Goal: Transaction & Acquisition: Purchase product/service

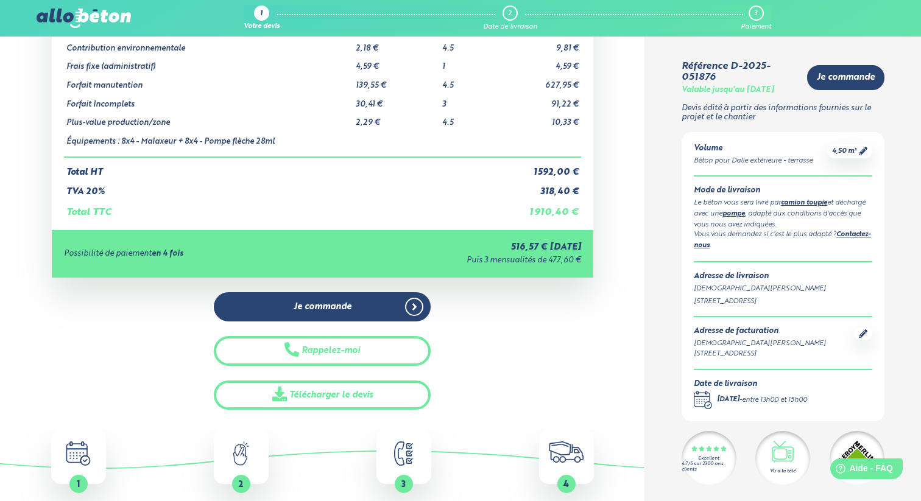
scroll to position [253, 0]
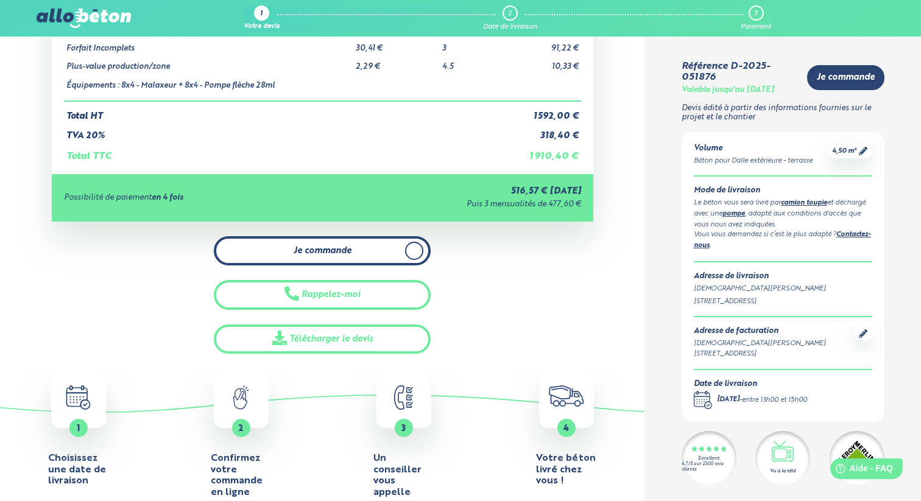
click at [346, 236] on link "Je commande" at bounding box center [322, 251] width 217 height 30
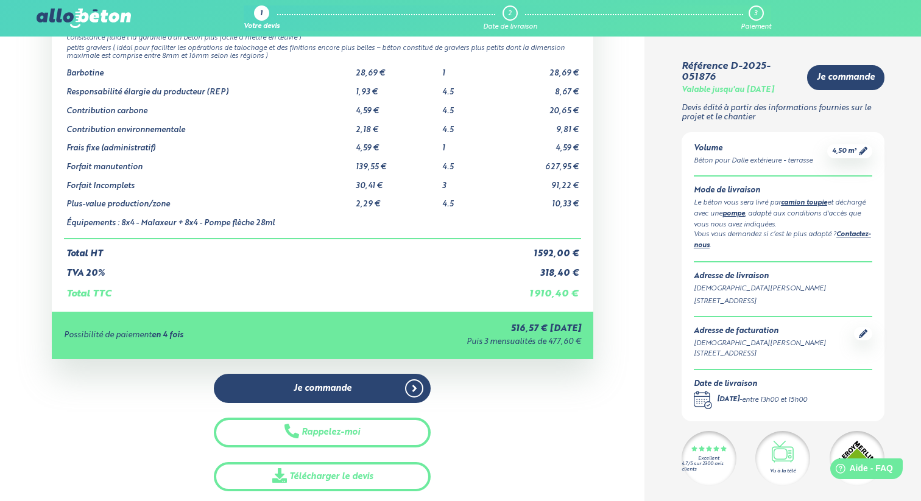
scroll to position [119, 0]
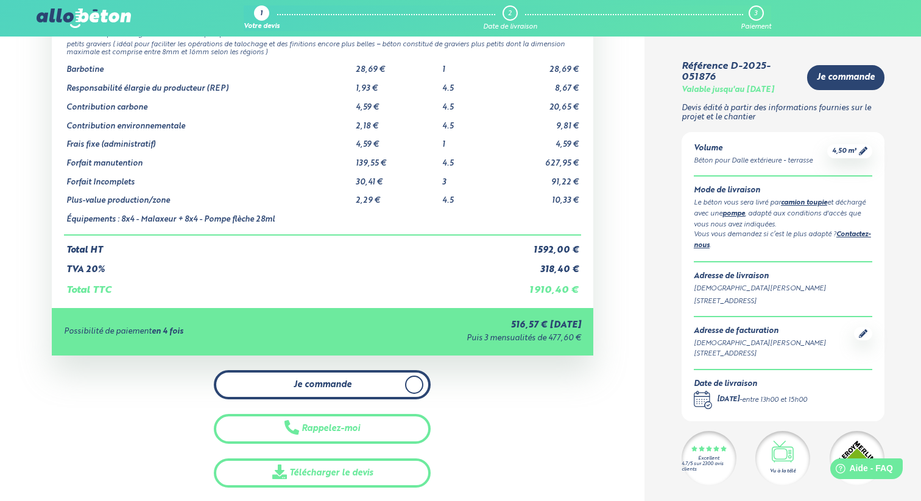
click at [312, 387] on span "Je commande" at bounding box center [323, 385] width 58 height 10
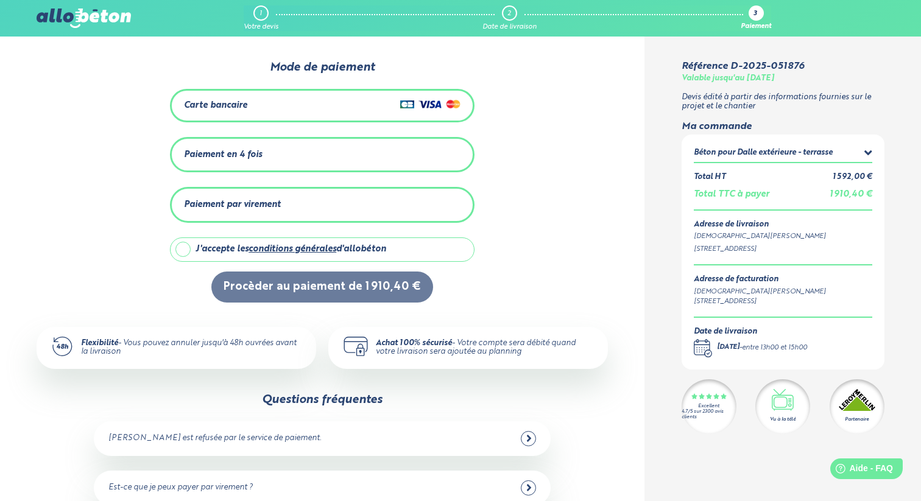
click at [269, 164] on div "Paiement en 4 fois" at bounding box center [322, 155] width 277 height 20
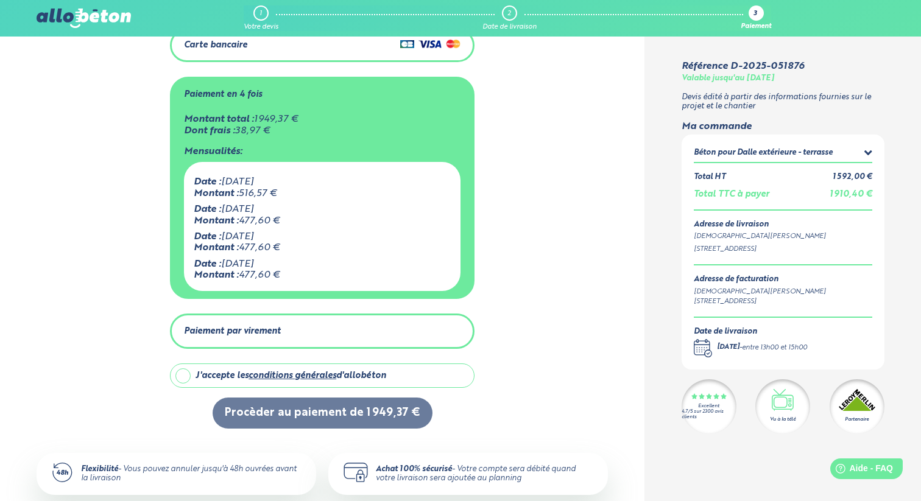
scroll to position [68, 0]
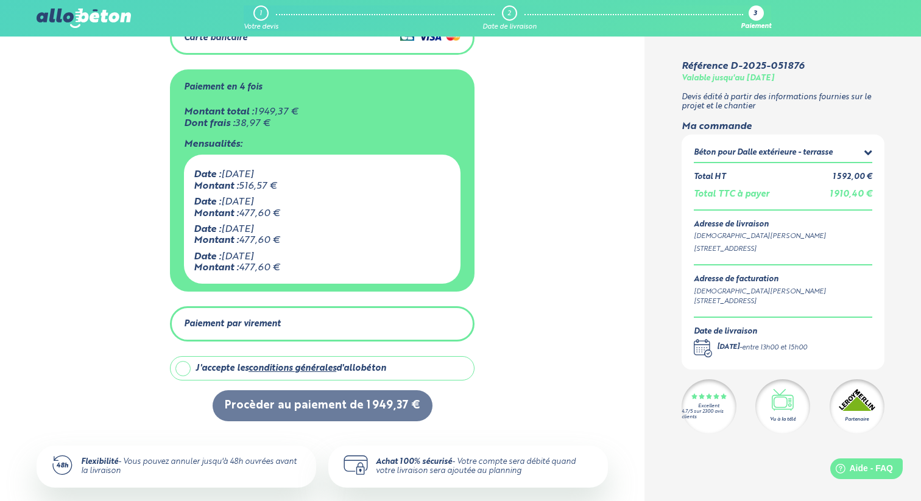
click at [196, 369] on div "J'accepte les conditions générales d'allobéton" at bounding box center [291, 369] width 191 height 10
checkbox input "true"
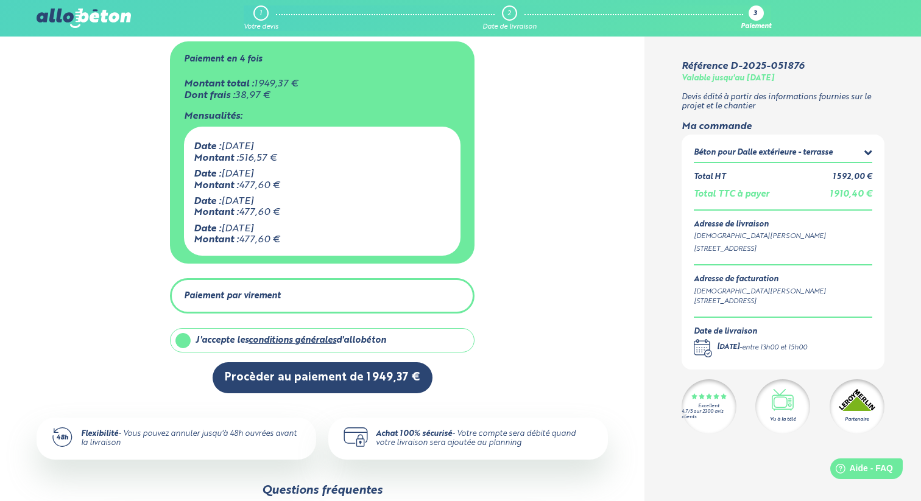
scroll to position [104, 0]
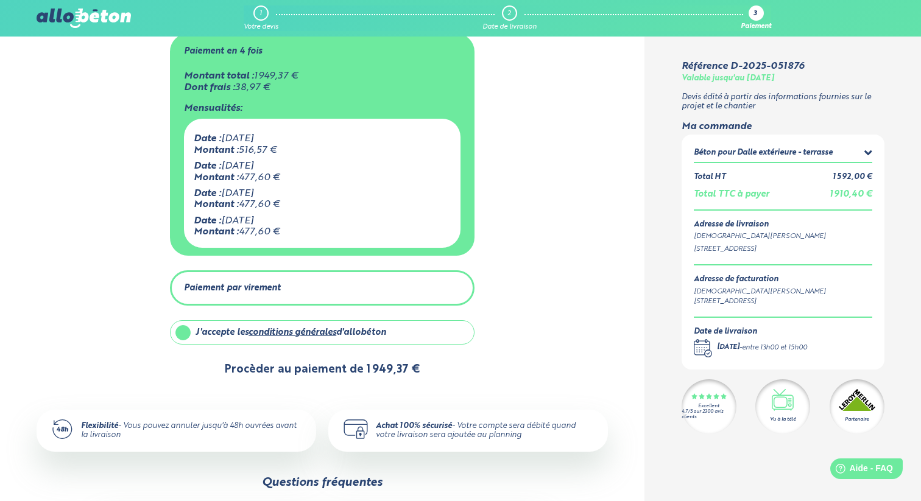
click at [287, 373] on button "Procèder au paiement de 1 949,37 €" at bounding box center [323, 370] width 220 height 31
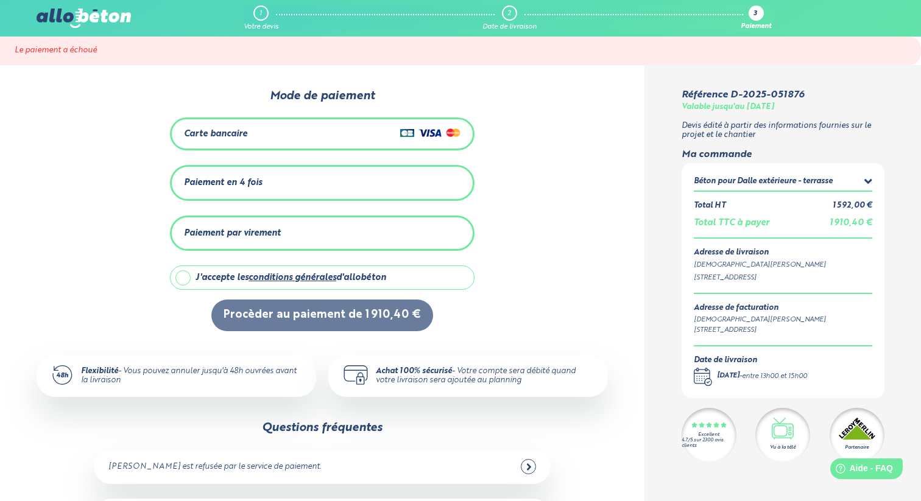
click at [269, 191] on div "Paiement en 4 fois" at bounding box center [322, 183] width 277 height 20
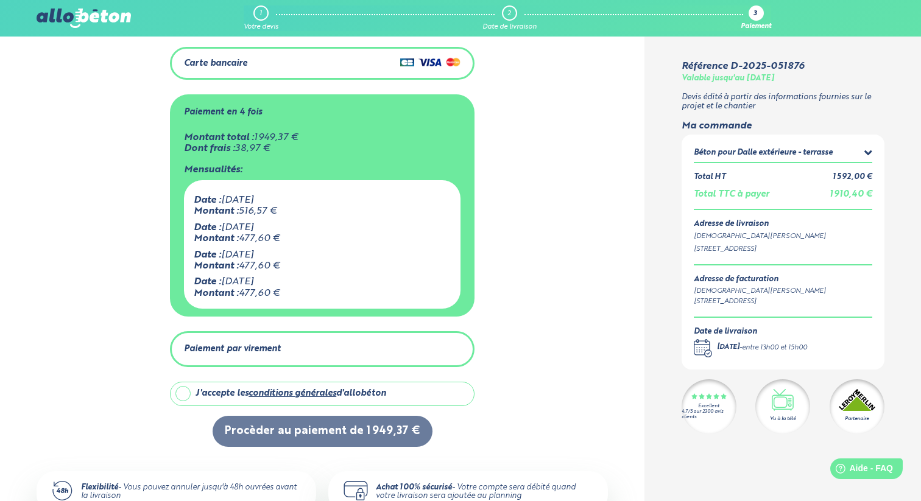
scroll to position [75, 0]
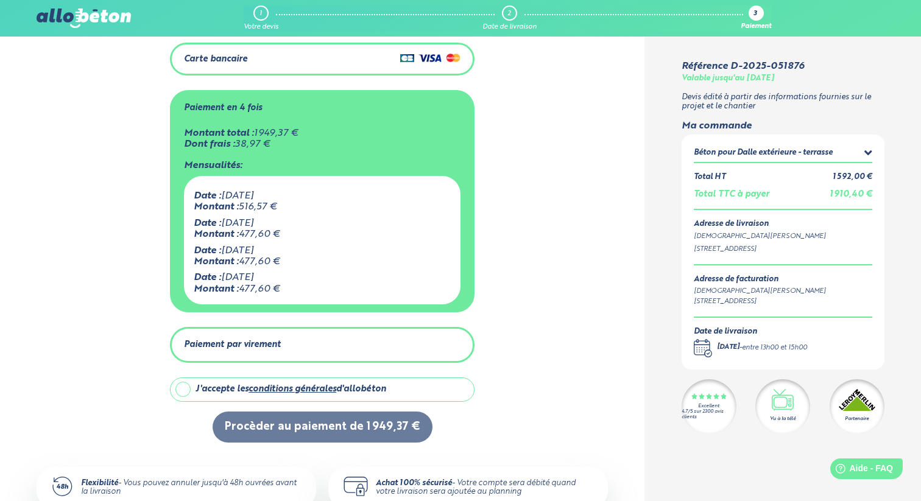
click at [212, 395] on div "J'accepte les conditions générales d'allobéton" at bounding box center [333, 389] width 274 height 23
checkbox input "true"
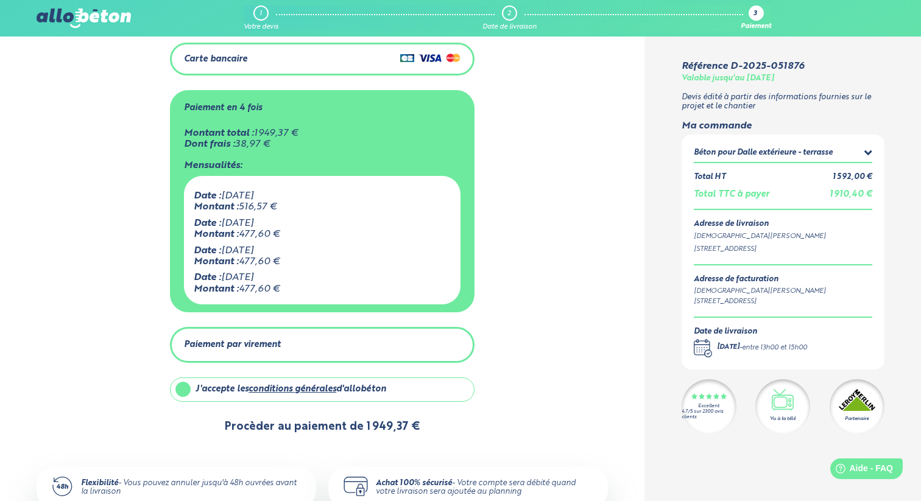
click at [272, 424] on button "Procèder au paiement de 1 949,37 €" at bounding box center [323, 427] width 220 height 31
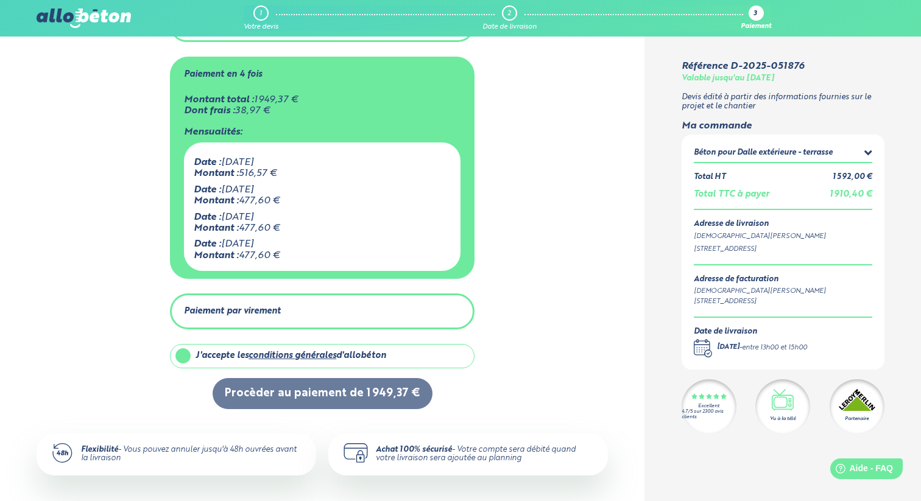
scroll to position [127, 0]
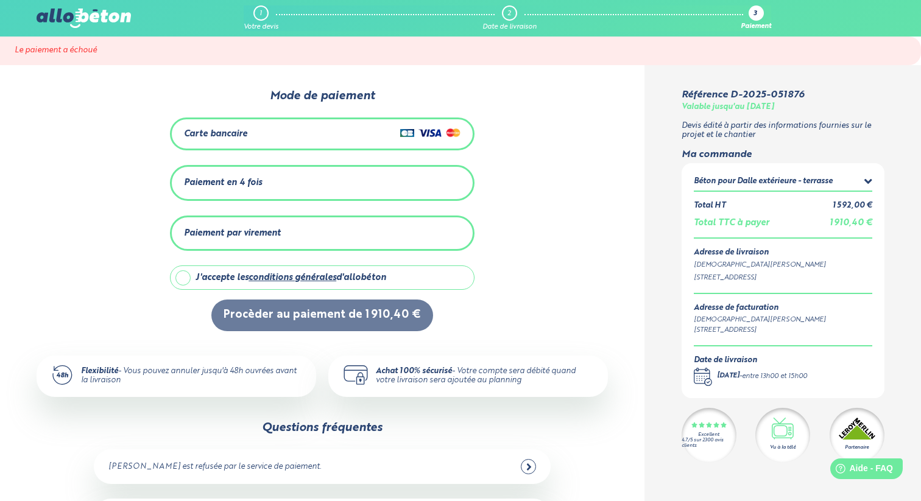
click at [327, 134] on div "Carte bancaire" at bounding box center [322, 135] width 277 height 18
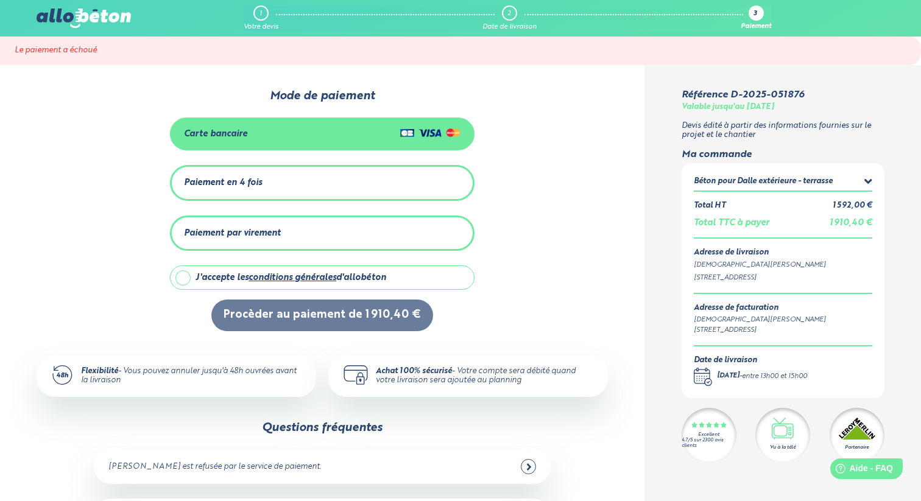
click at [218, 279] on div "J'accepte les conditions générales d'allobéton" at bounding box center [291, 278] width 191 height 10
checkbox input "true"
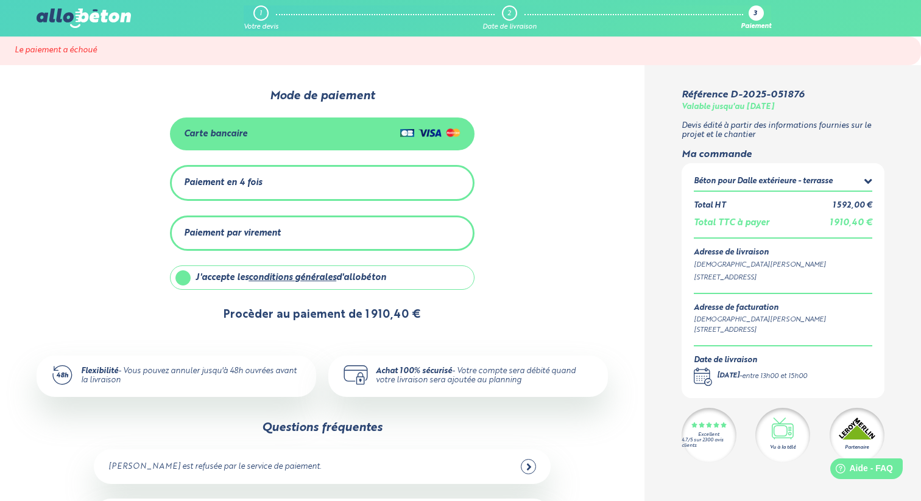
click at [234, 314] on button "Procèder au paiement de 1 910,40 €" at bounding box center [322, 315] width 222 height 31
